Goal: Transaction & Acquisition: Subscribe to service/newsletter

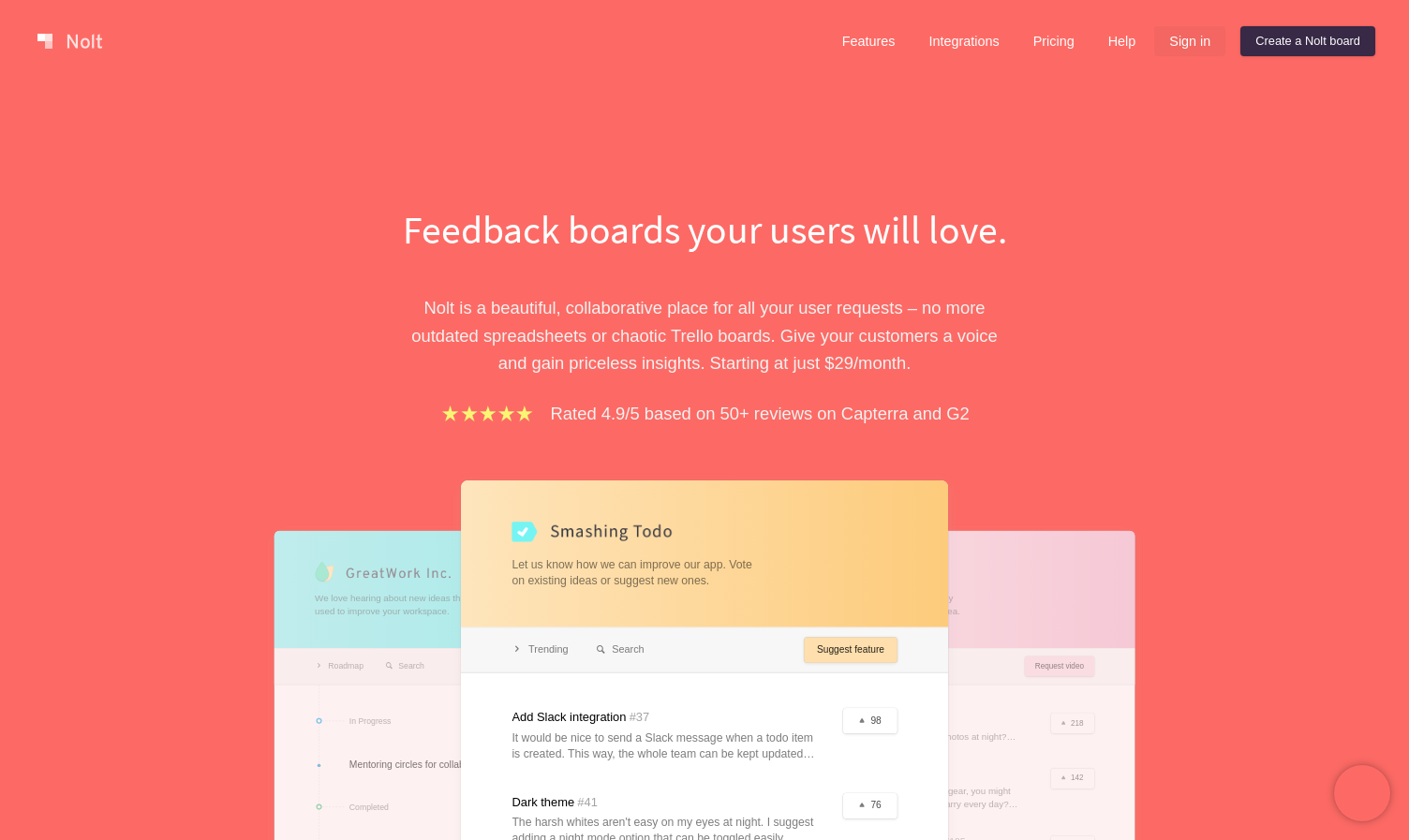
click at [1177, 38] on link "Sign in" at bounding box center [1189, 41] width 72 height 30
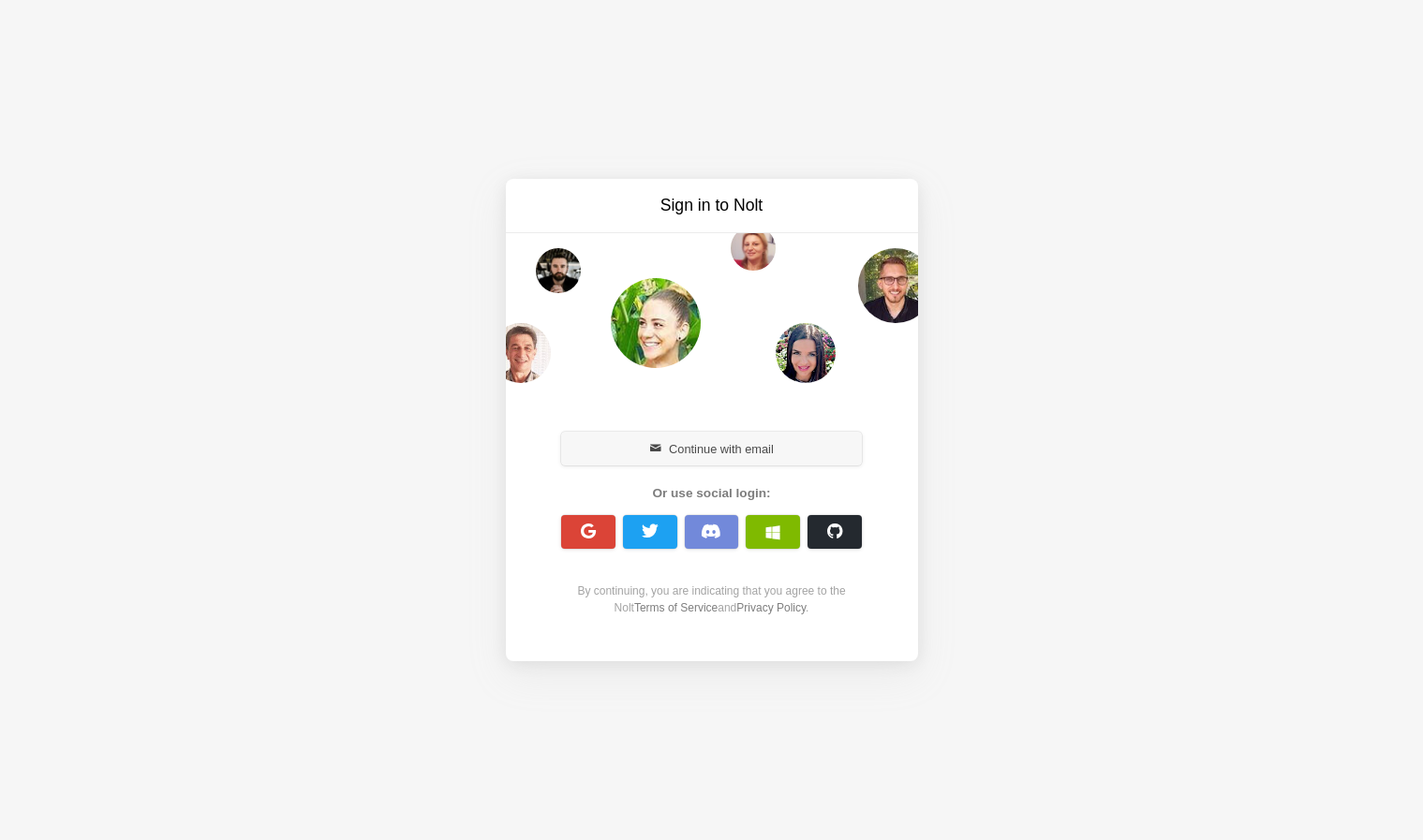
click at [692, 447] on button "Continue with email" at bounding box center [712, 448] width 301 height 33
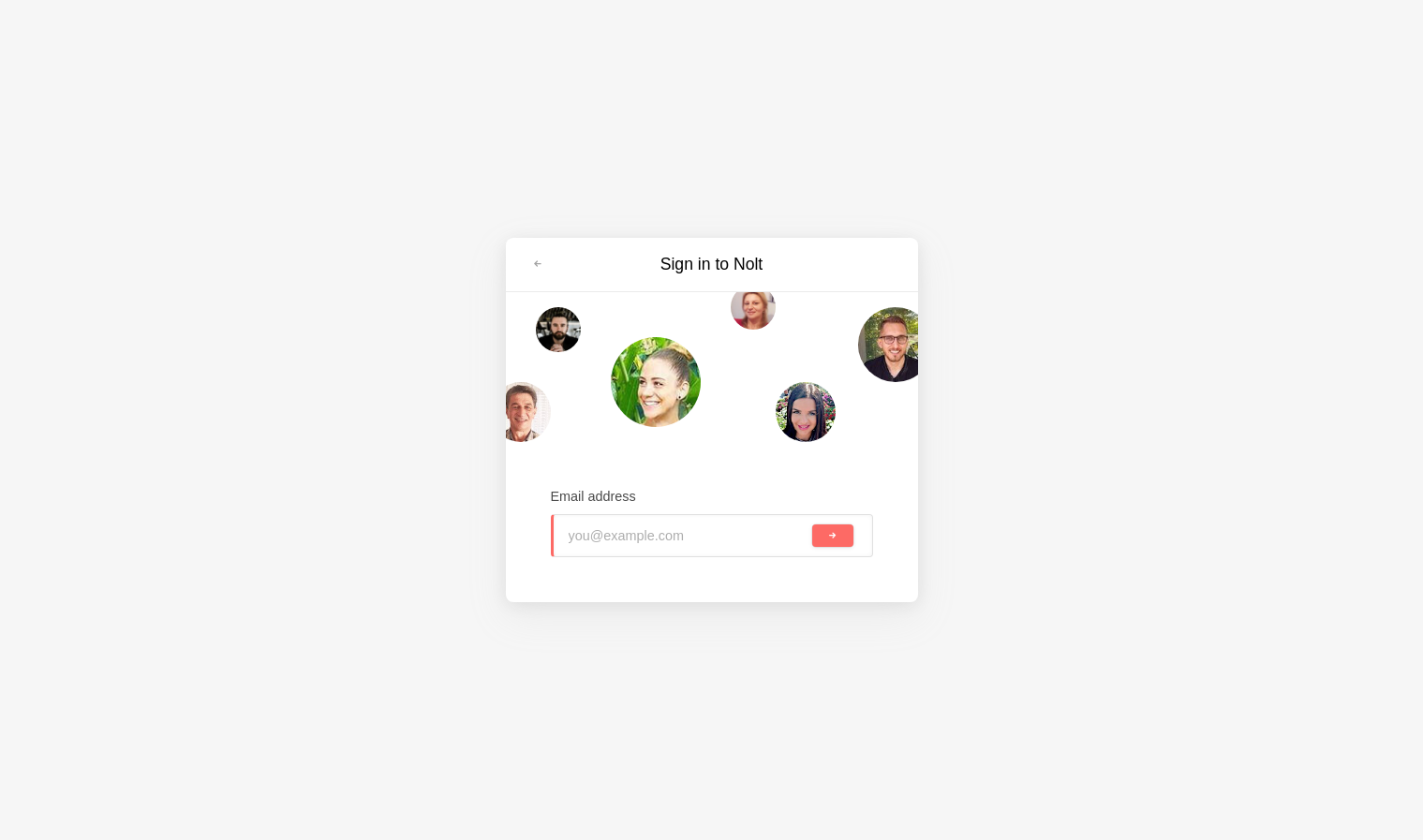
type input "[PERSON_NAME][EMAIL_ADDRESS][DOMAIN_NAME]"
click at [832, 535] on span "submit" at bounding box center [832, 536] width 11 height 11
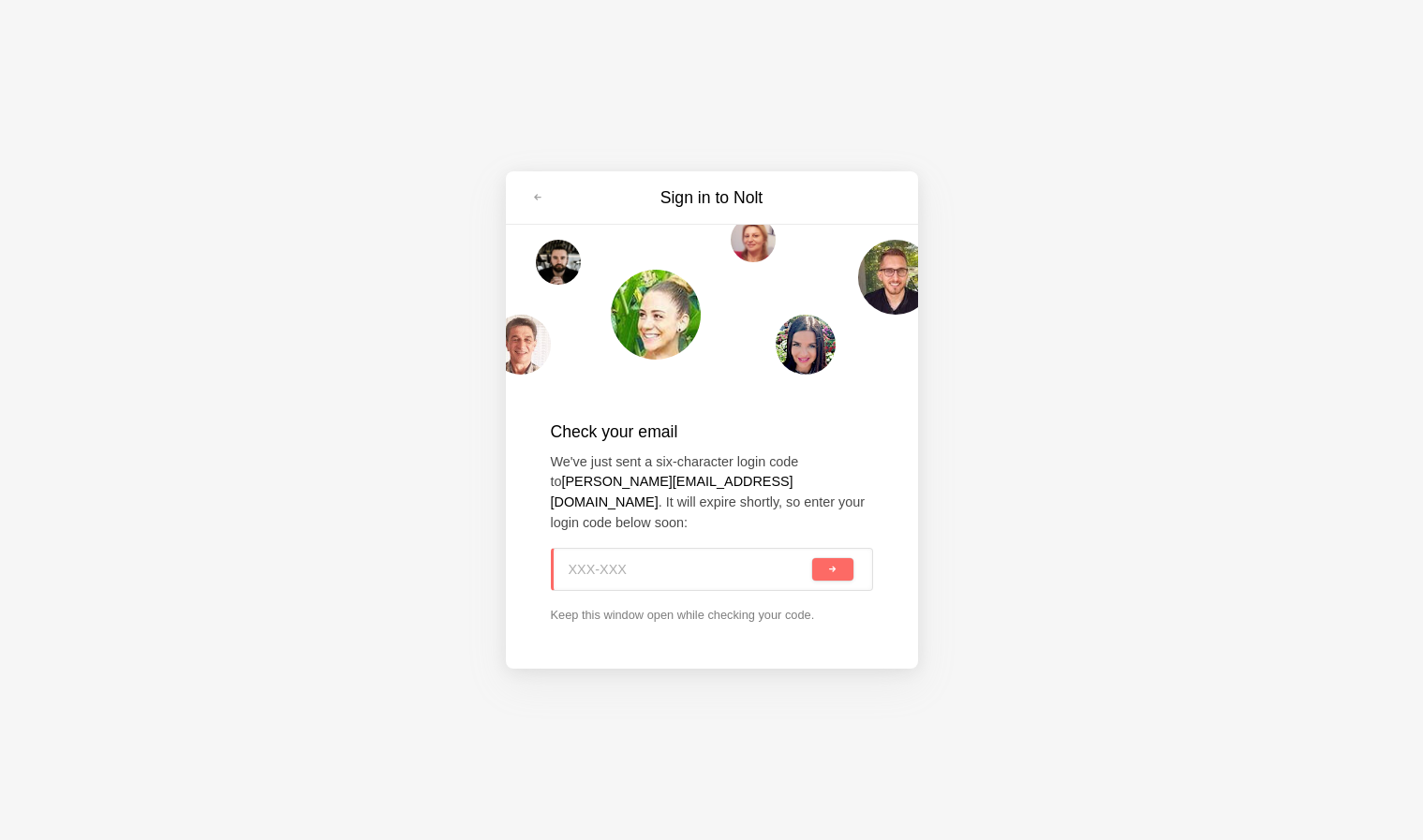
click at [636, 555] on input at bounding box center [688, 569] width 240 height 41
type input "BK7-PBF"
click at [832, 558] on button "submit" at bounding box center [832, 569] width 40 height 23
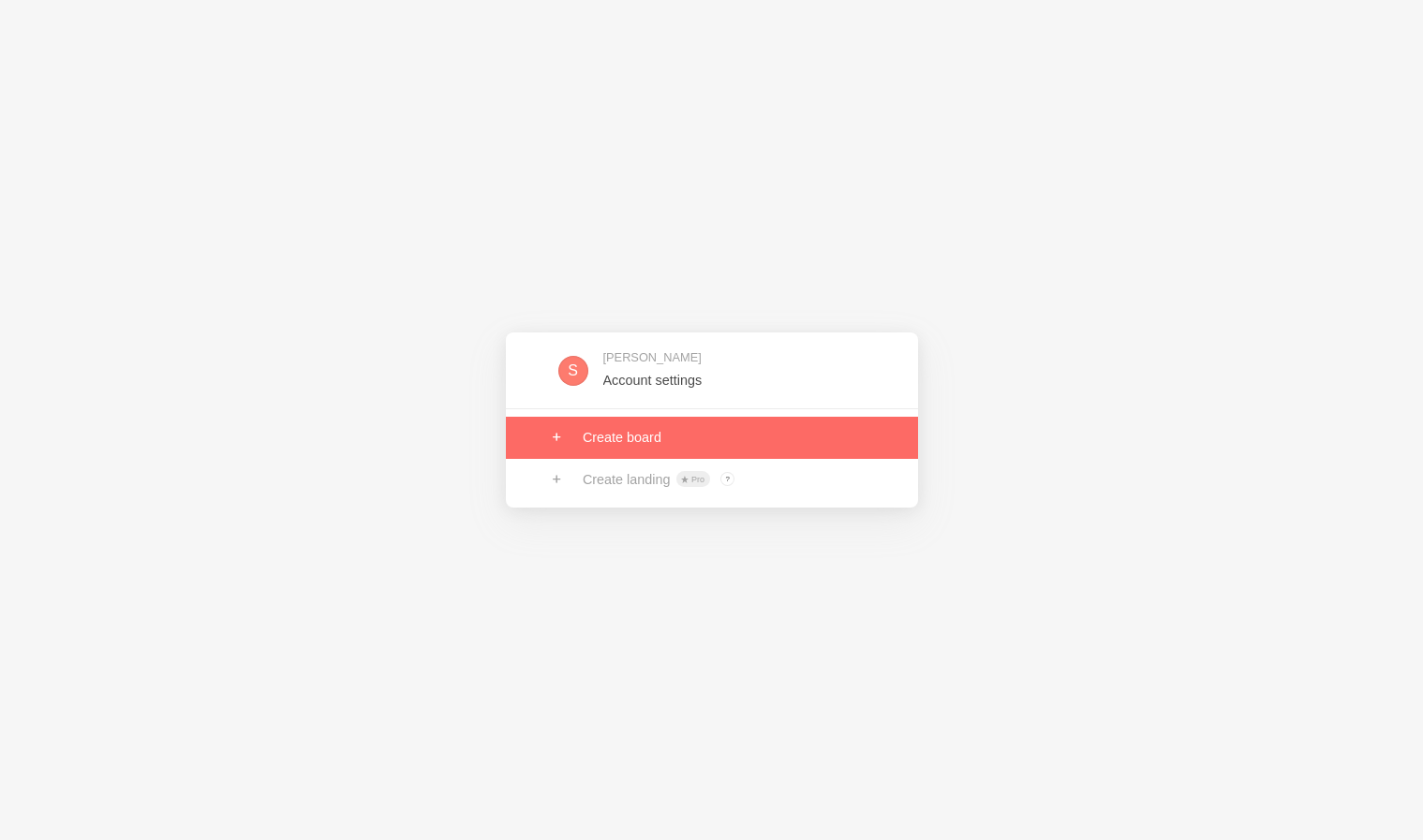
click at [631, 446] on link at bounding box center [712, 438] width 412 height 41
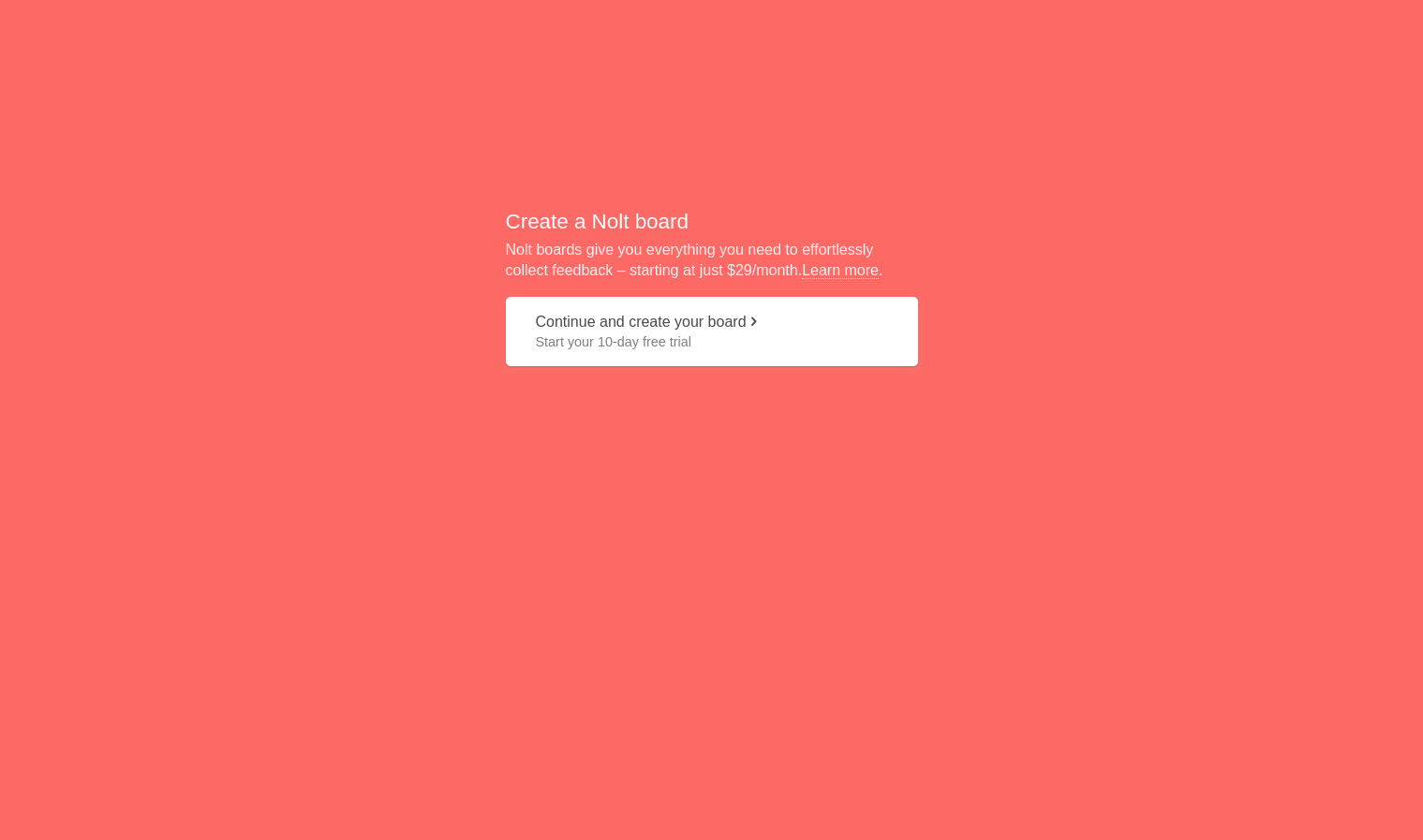
click at [746, 348] on span "Start your 10-day free trial" at bounding box center [712, 341] width 352 height 19
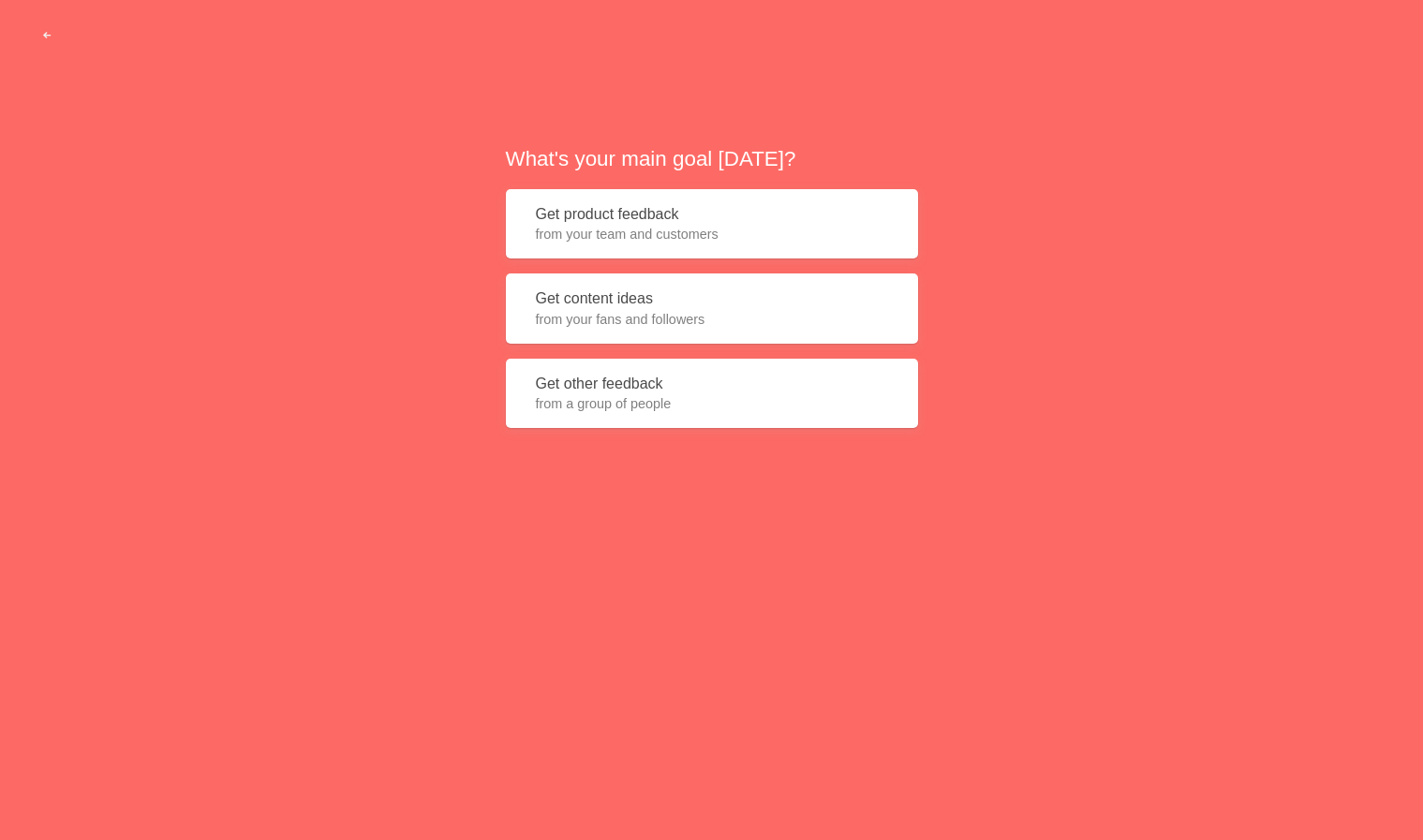
click at [708, 403] on span "from a group of people" at bounding box center [712, 403] width 352 height 19
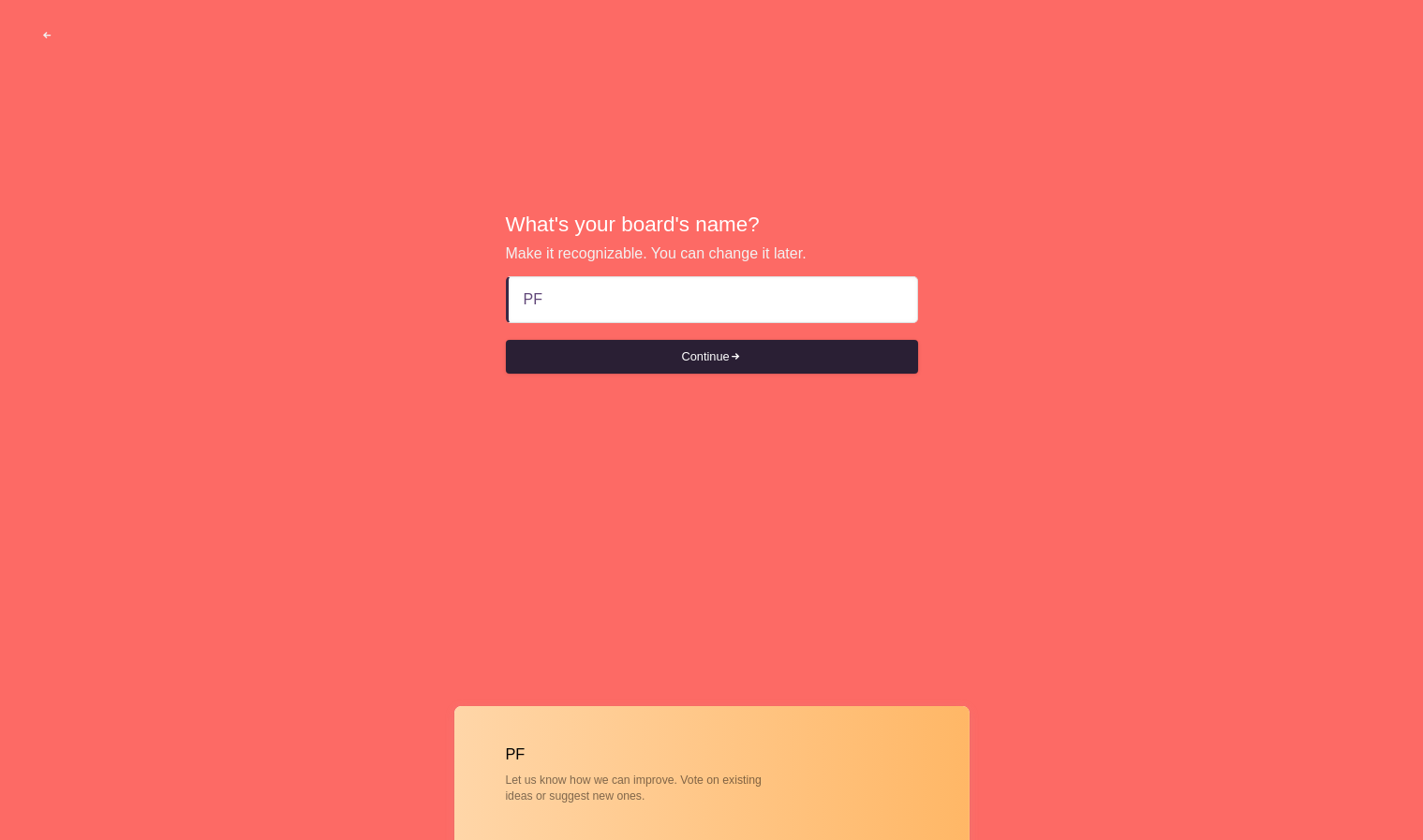
click at [737, 357] on span "submit" at bounding box center [736, 357] width 12 height 12
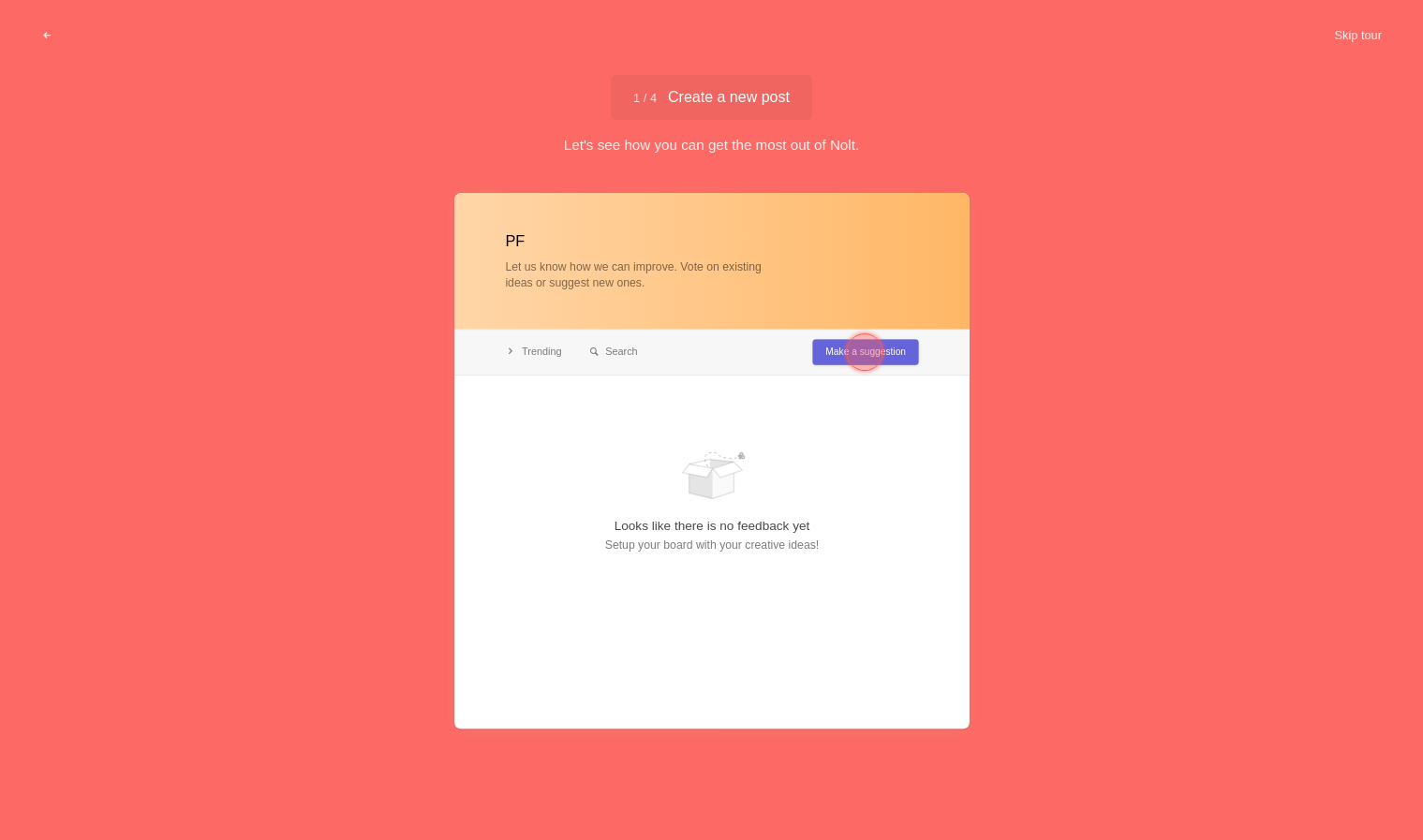
type input "PF"
click at [872, 352] on div at bounding box center [865, 352] width 37 height 37
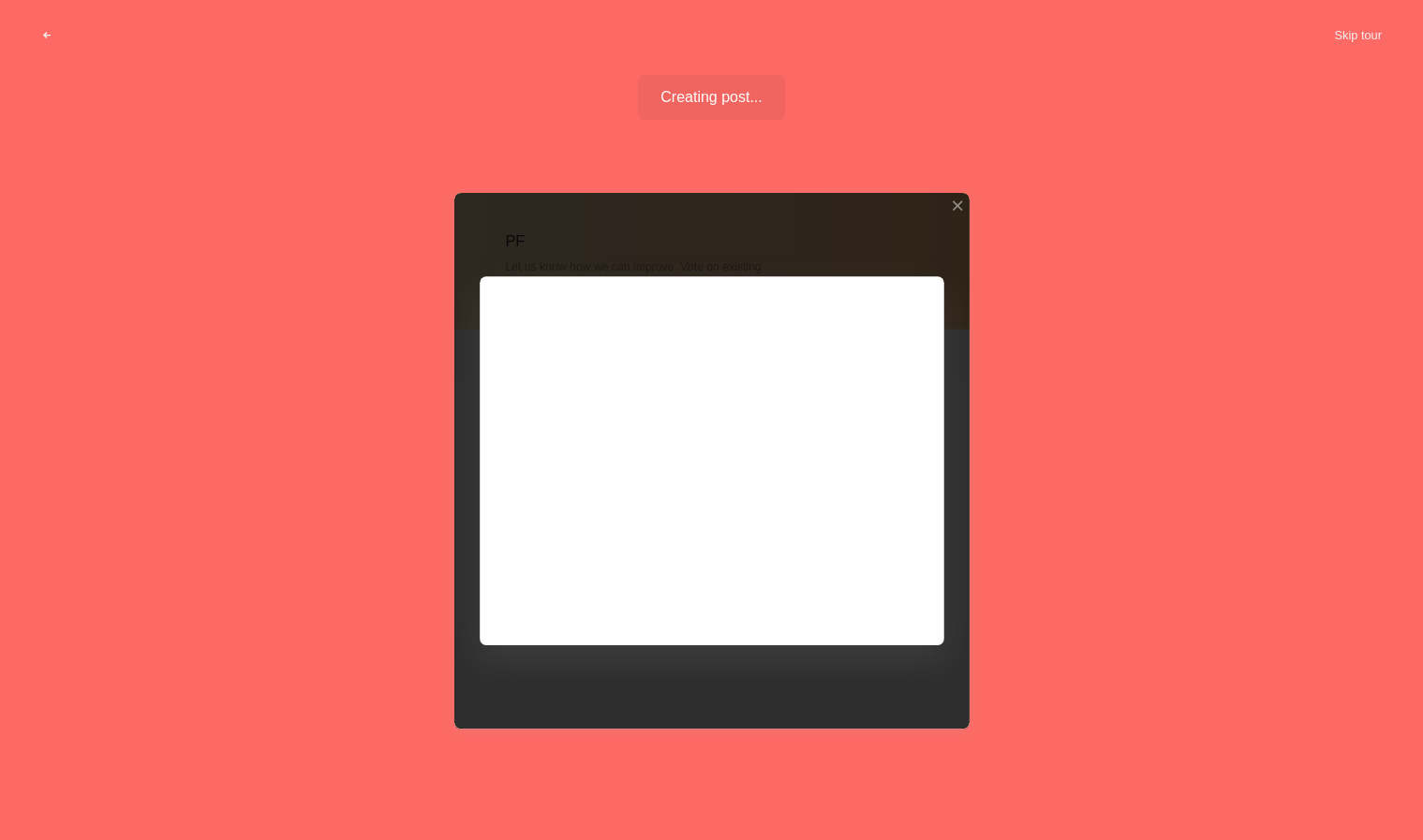
click at [886, 590] on div at bounding box center [712, 461] width 515 height 536
click at [1353, 35] on button "Skip tour" at bounding box center [1358, 35] width 93 height 33
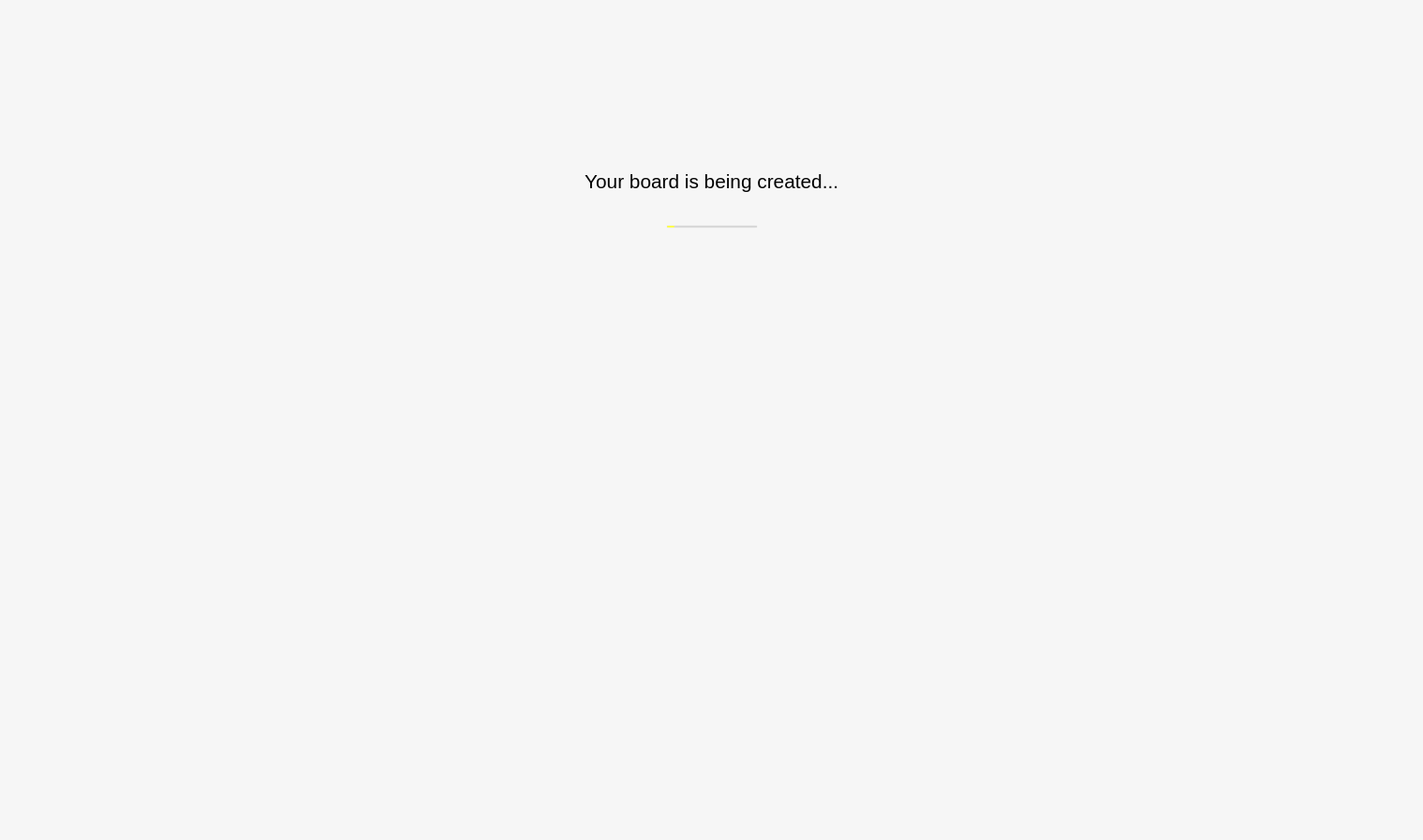
click at [1190, 268] on div "PF Let us know how we can improve. Vote on existing ideas or suggest new ones. …" at bounding box center [712, 507] width 1423 height 647
